Goal: Obtain resource: Download file/media

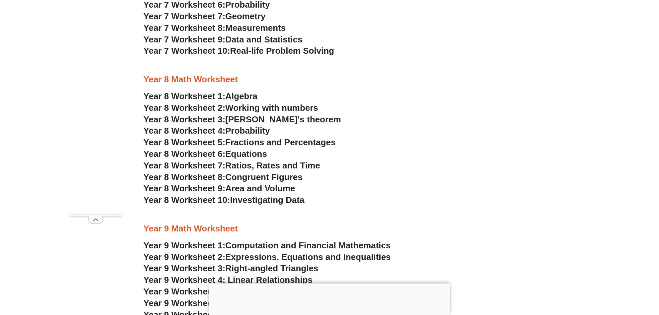
scroll to position [1915, 0]
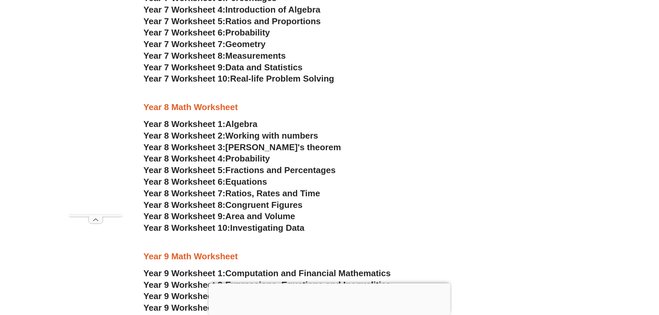
click at [260, 159] on span "Probability" at bounding box center [247, 159] width 44 height 10
